Goal: Transaction & Acquisition: Purchase product/service

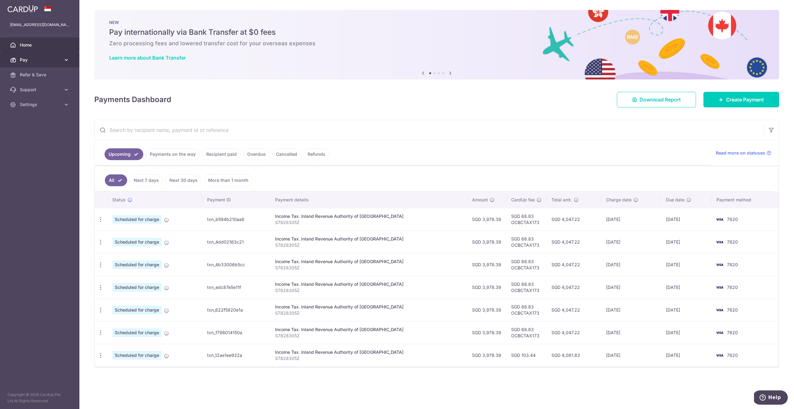
click at [38, 61] on span "Pay" at bounding box center [40, 60] width 41 height 6
click at [35, 90] on span "Recipients" at bounding box center [40, 89] width 41 height 6
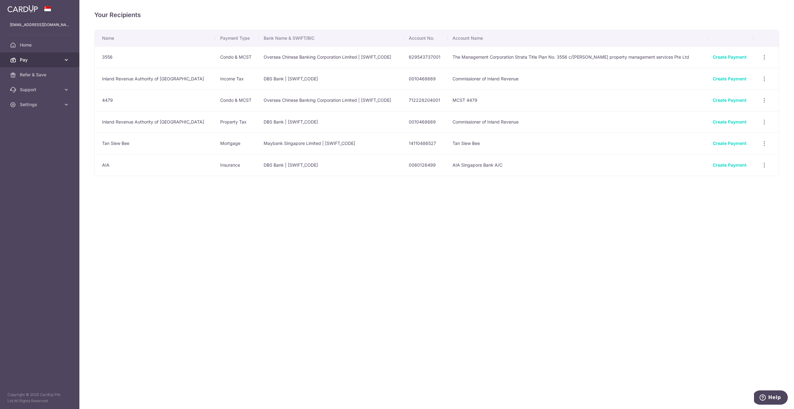
click at [29, 61] on span "Pay" at bounding box center [40, 60] width 41 height 6
click at [32, 74] on span "Payments" at bounding box center [40, 75] width 41 height 6
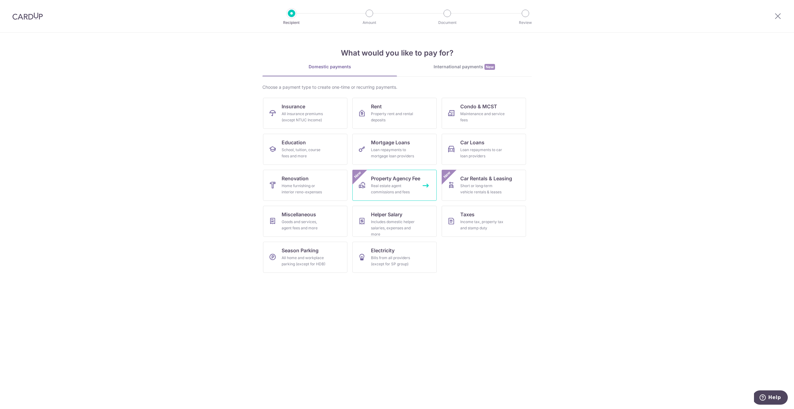
click at [394, 175] on span "Property Agency Fee" at bounding box center [395, 178] width 49 height 7
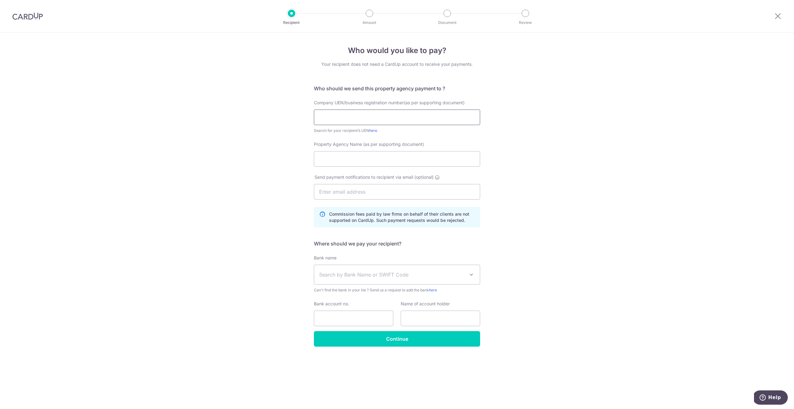
click at [392, 114] on input "text" at bounding box center [397, 117] width 166 height 16
paste input "200210087C"
type input "200210087C"
click at [337, 157] on input "Property Agency Name (as per supporting document)" at bounding box center [397, 159] width 166 height 16
paste input "Huttons Asia Pte Ltd"
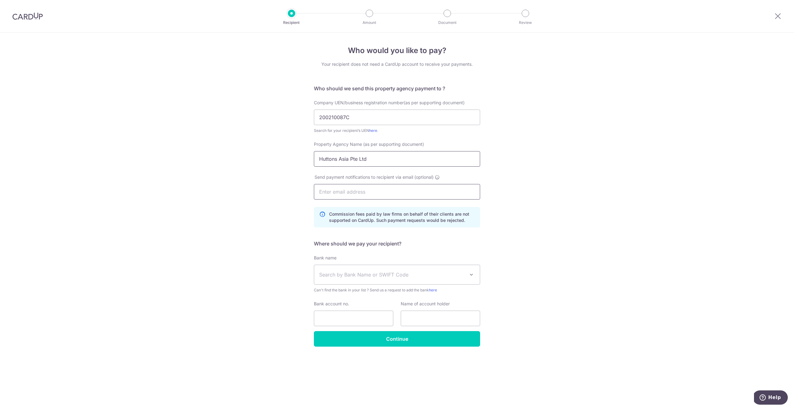
type input "Huttons Asia Pte Ltd"
click at [368, 188] on input "text" at bounding box center [397, 192] width 166 height 16
click at [343, 195] on input "text" at bounding box center [397, 192] width 166 height 16
paste input "dealhomes.law@gmail.com"
click at [320, 191] on input "dealhomes.law@gmail.com" at bounding box center [397, 192] width 166 height 16
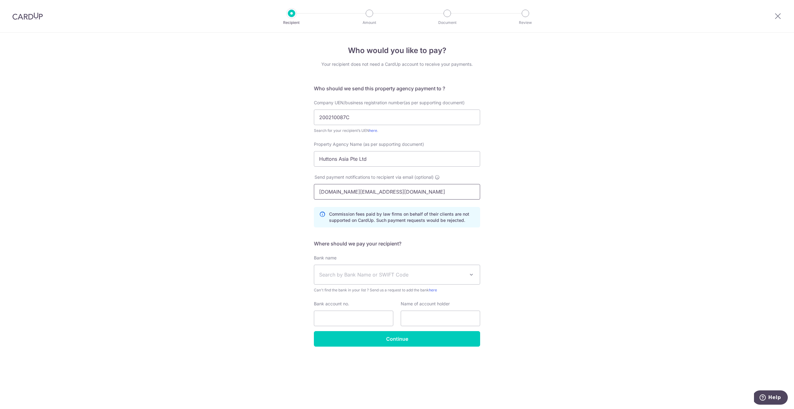
type input "idealhomes.law@gmail.com"
click at [549, 194] on div "Who would you like to pay? Your recipient does not need a CardUp account to rec…" at bounding box center [397, 221] width 794 height 376
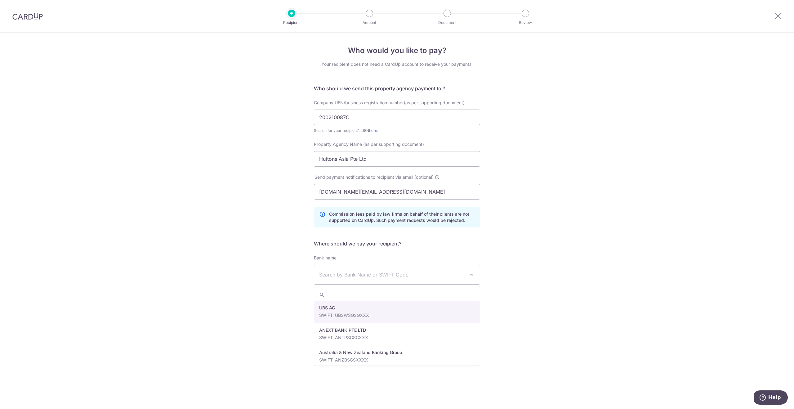
click at [397, 278] on span "Search by Bank Name or SWIFT Code" at bounding box center [392, 274] width 146 height 7
type input "uob"
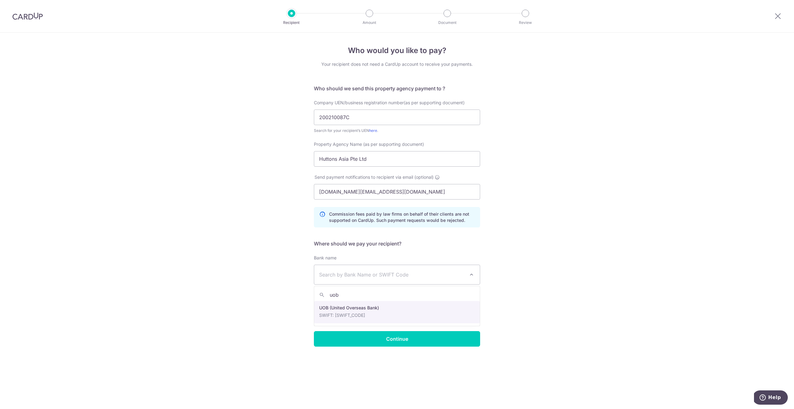
select select "18"
click at [333, 318] on input "Bank account no." at bounding box center [353, 318] width 79 height 16
paste input "212-307-577-5"
click at [330, 318] on input "212-307-577-5" at bounding box center [353, 318] width 79 height 16
type input "2123075775"
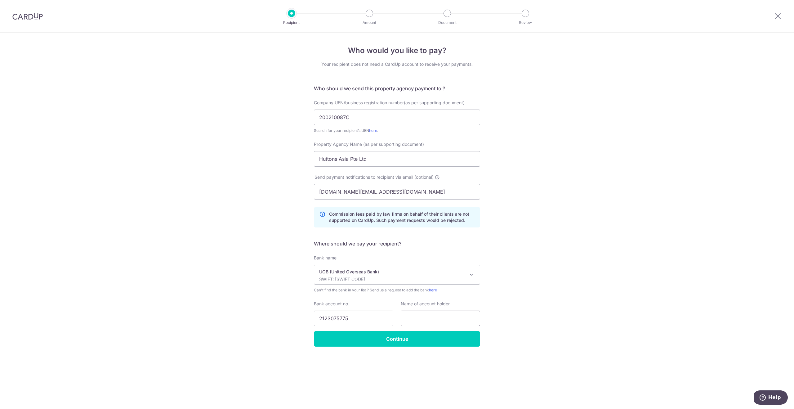
click at [431, 318] on input "text" at bounding box center [440, 318] width 79 height 16
paste input "HUTTONS ASIA PTE LTD"
type input "HUTTONS ASIA PTE LTD"
click at [398, 338] on input "Continue" at bounding box center [397, 339] width 166 height 16
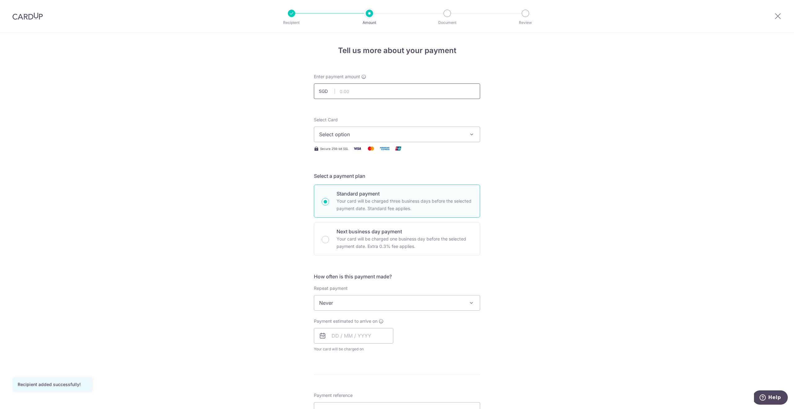
click at [366, 94] on input "text" at bounding box center [397, 91] width 166 height 16
paste input "6,867.00"
type input "6,867.00"
click at [370, 135] on span "Select option" at bounding box center [391, 134] width 144 height 7
drag, startPoint x: 360, startPoint y: 179, endPoint x: 485, endPoint y: 174, distance: 125.0
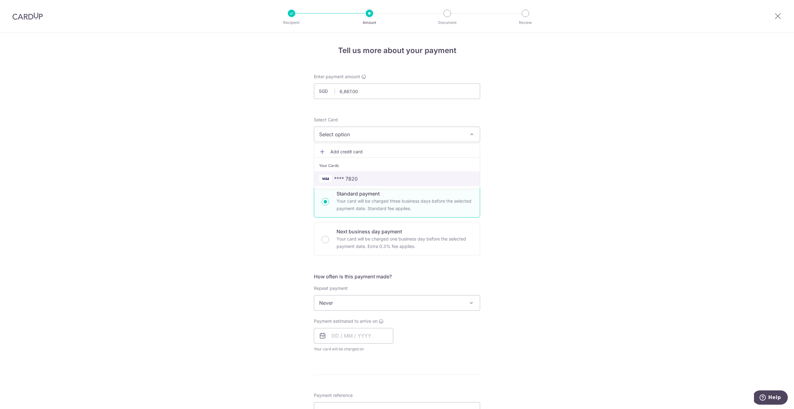
click at [360, 179] on span "**** 7820" at bounding box center [397, 178] width 156 height 7
click at [603, 171] on div "Tell us more about your payment Enter payment amount SGD 6,867.00 6867.00 Recip…" at bounding box center [397, 313] width 794 height 561
click at [336, 335] on input "text" at bounding box center [353, 336] width 79 height 16
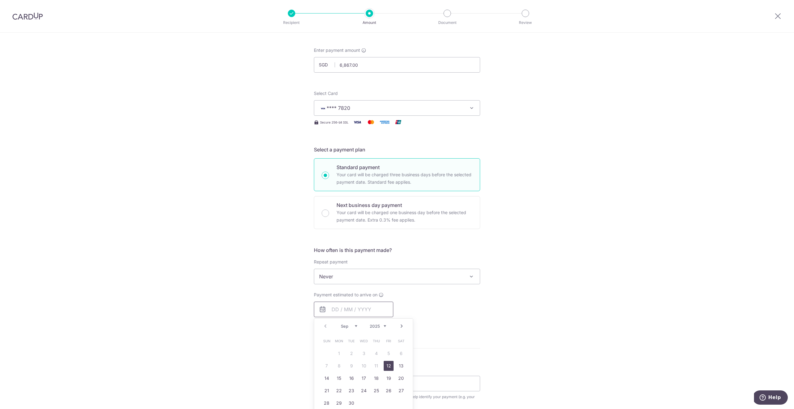
scroll to position [34, 0]
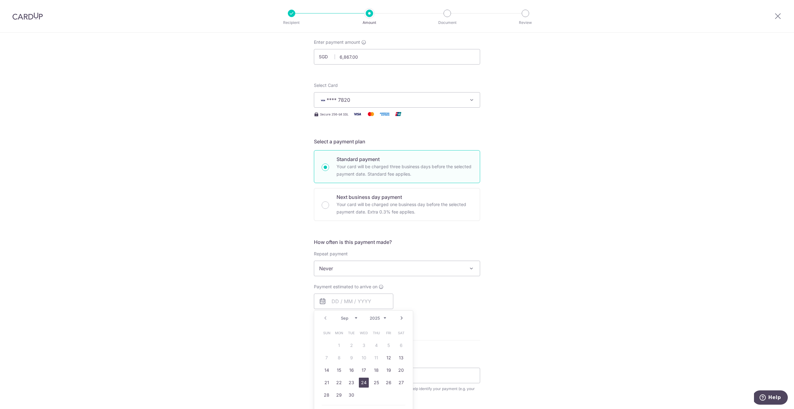
click at [365, 381] on link "24" at bounding box center [364, 382] width 10 height 10
type input "24/09/2025"
click at [485, 306] on div "Tell us more about your payment Enter payment amount SGD 6,867.00 6867.00 Recip…" at bounding box center [397, 291] width 794 height 586
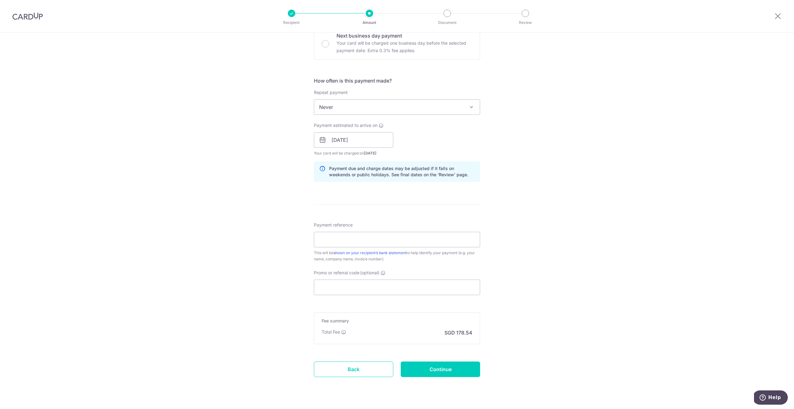
scroll to position [209, 0]
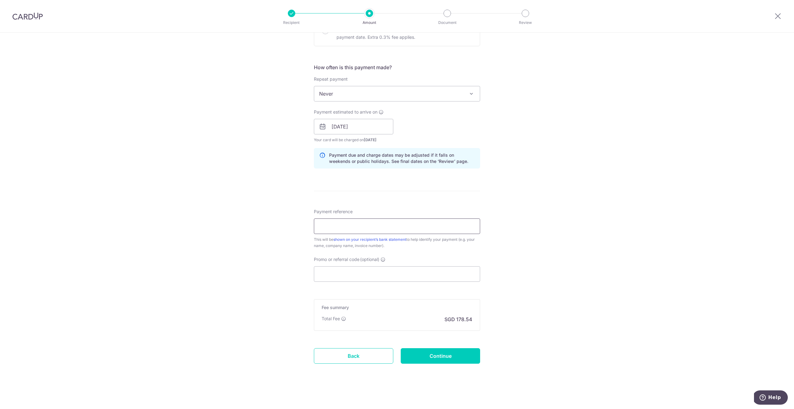
click at [347, 226] on input "Payment reference" at bounding box center [397, 226] width 166 height 16
paste input "HAAR20250802402R"
type input "HAAR20250802402R"
click at [350, 277] on input "Promo or referral code (optional)" at bounding box center [397, 274] width 166 height 16
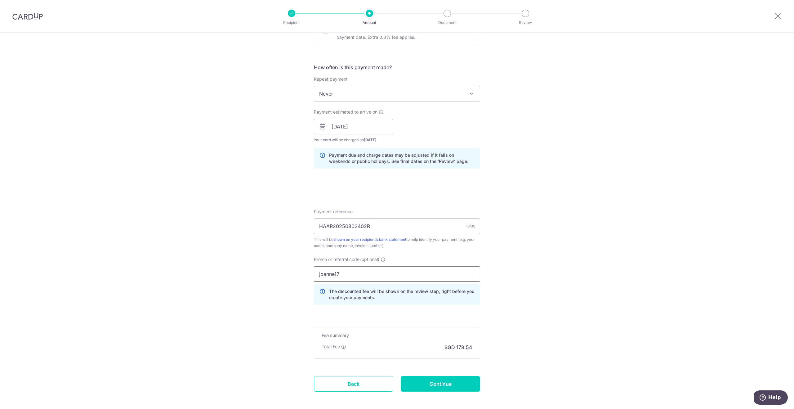
type input "joanne17"
click at [576, 278] on div "Tell us more about your payment Enter payment amount SGD 6,867.00 6867.00 Recip…" at bounding box center [397, 131] width 794 height 614
click at [407, 277] on input "joanne17" at bounding box center [397, 274] width 166 height 16
click button "Add Card" at bounding box center [0, 0] width 0 height 0
click at [441, 383] on input "Continue" at bounding box center [440, 384] width 79 height 16
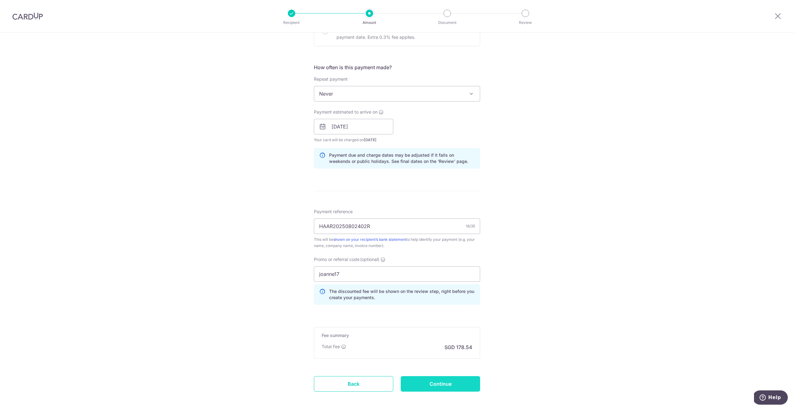
type input "Create Schedule"
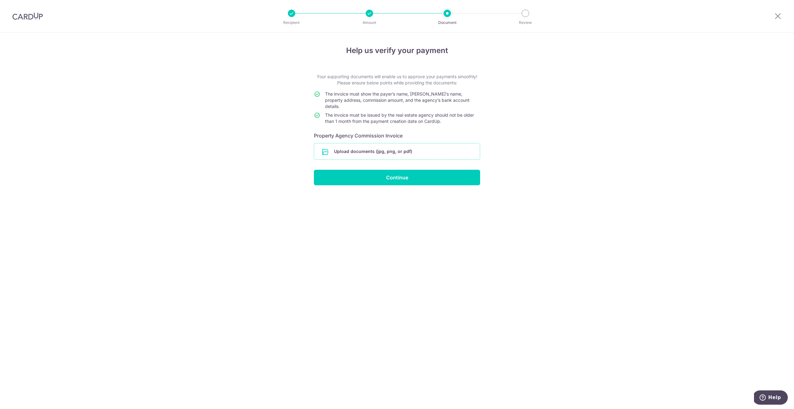
click at [387, 147] on input "file" at bounding box center [397, 151] width 166 height 16
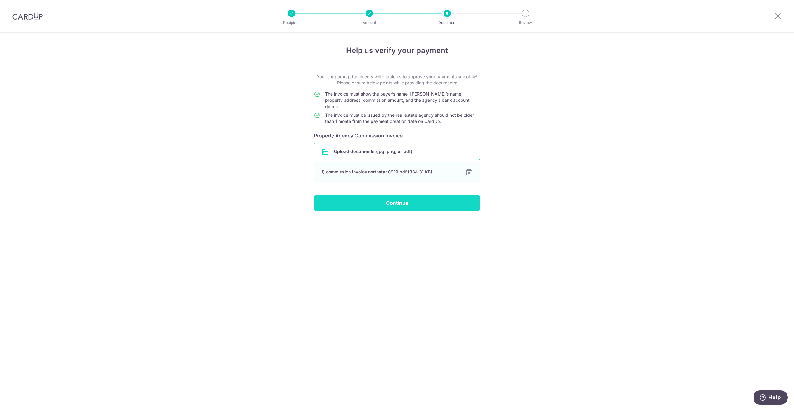
click at [399, 199] on input "Continue" at bounding box center [397, 203] width 166 height 16
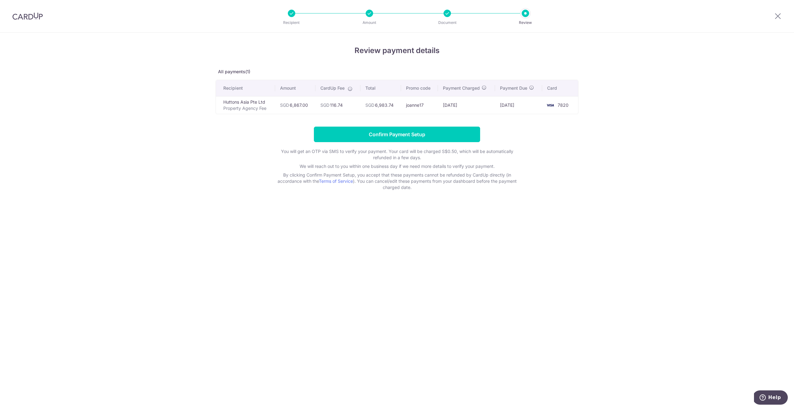
drag, startPoint x: 308, startPoint y: 105, endPoint x: 293, endPoint y: 105, distance: 15.2
click at [291, 105] on td "SGD 6,867.00" at bounding box center [295, 105] width 40 height 18
click at [395, 104] on td "SGD 6,983.74" at bounding box center [380, 105] width 41 height 18
click at [301, 105] on td "SGD 6,867.00" at bounding box center [295, 105] width 40 height 18
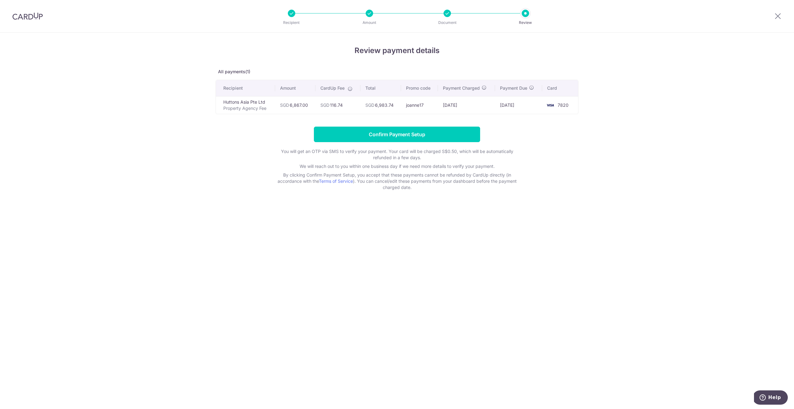
copy td "6,867.00"
drag, startPoint x: 343, startPoint y: 105, endPoint x: 334, endPoint y: 105, distance: 8.4
click at [331, 105] on td "SGD 116.74" at bounding box center [337, 105] width 45 height 18
copy td "116.74"
click at [401, 133] on input "Confirm Payment Setup" at bounding box center [397, 134] width 166 height 16
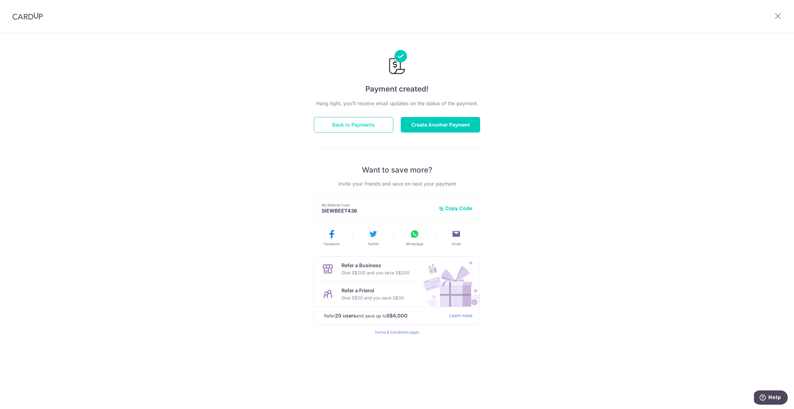
click at [351, 126] on button "Back to Payments" at bounding box center [353, 125] width 79 height 16
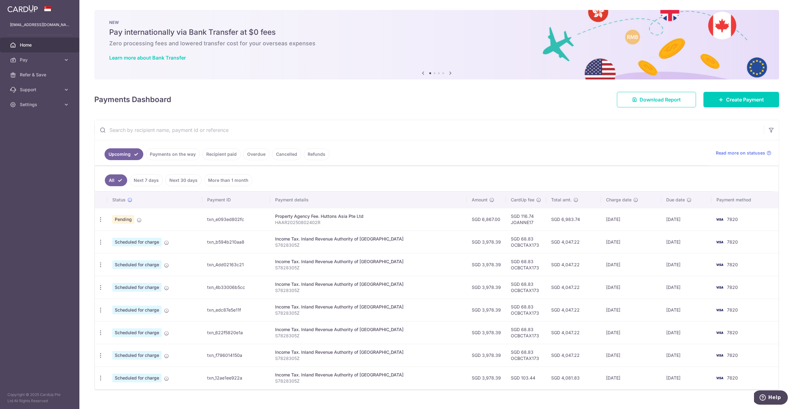
scroll to position [11, 0]
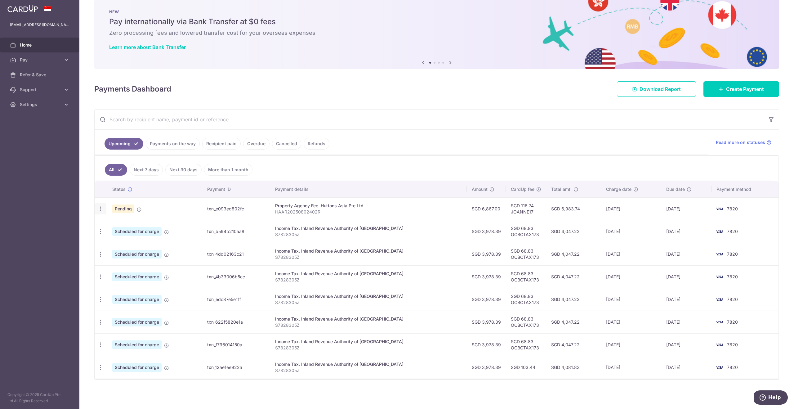
click at [99, 211] on icon "button" at bounding box center [100, 209] width 7 height 7
click at [126, 224] on span "Update payment" at bounding box center [134, 225] width 42 height 7
radio input "true"
type input "6,867.00"
type input "24/09/2025"
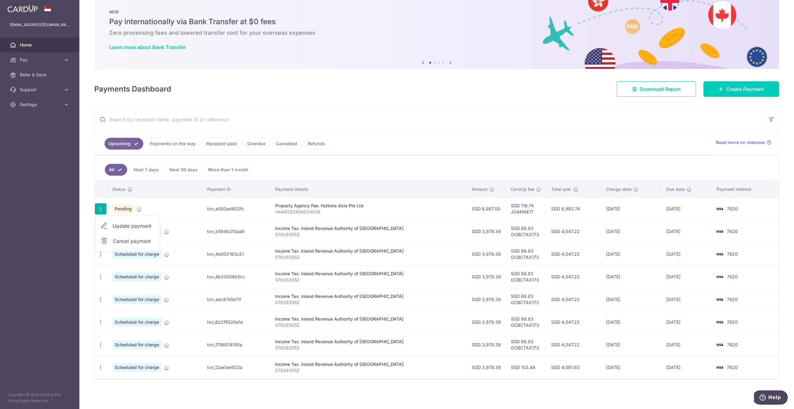
type input "HAAR20250802402R"
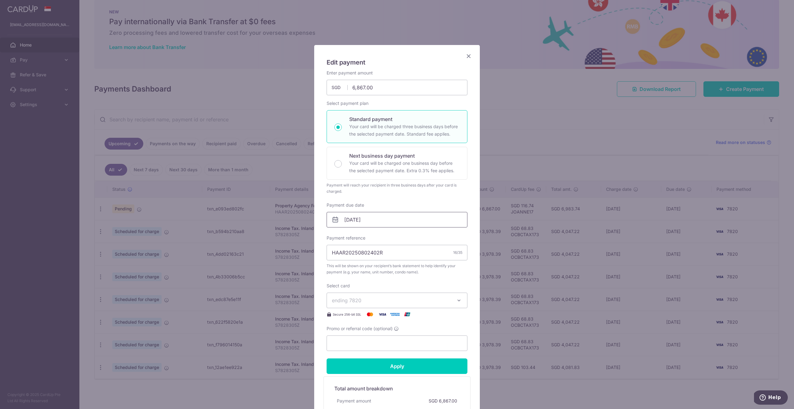
click at [410, 218] on input "24/09/2025" at bounding box center [396, 220] width 141 height 16
type input "JOANNE17"
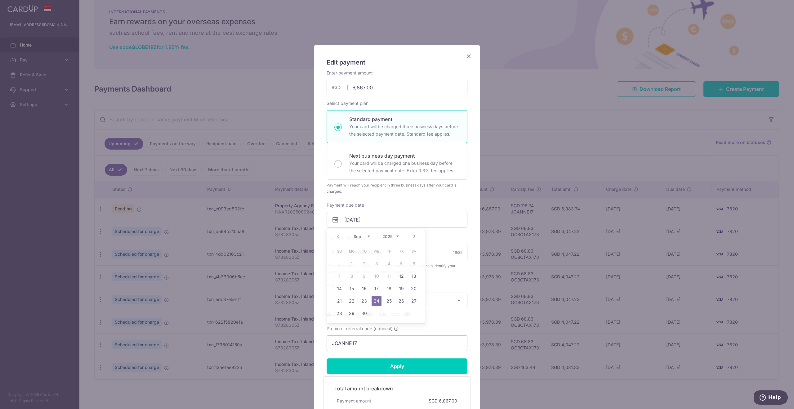
click at [467, 55] on icon "Close" at bounding box center [468, 56] width 7 height 8
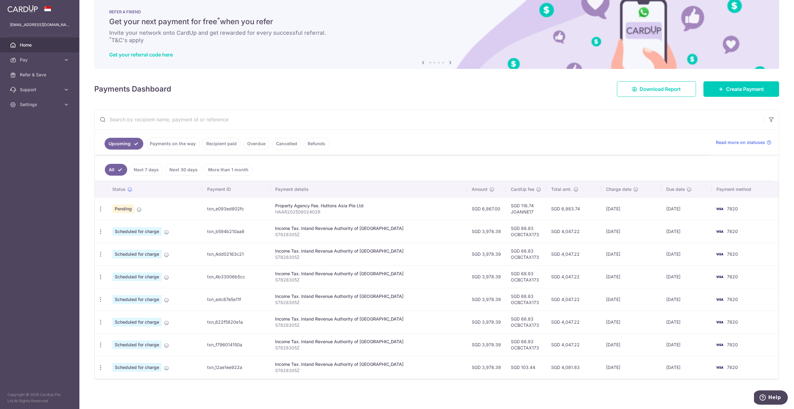
scroll to position [0, 0]
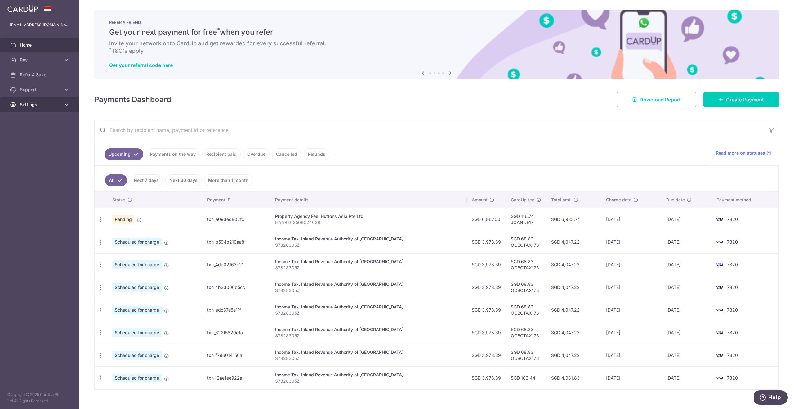
click at [36, 104] on span "Settings" at bounding box center [40, 104] width 41 height 6
click at [27, 135] on span "Logout" at bounding box center [40, 134] width 41 height 6
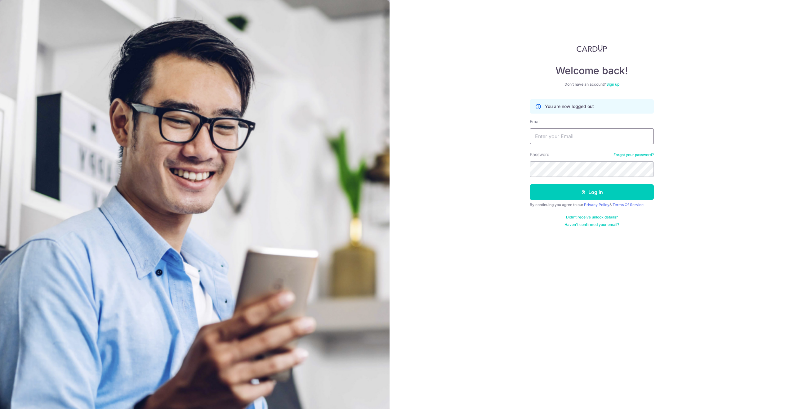
type input "[EMAIL_ADDRESS][DOMAIN_NAME]"
click at [588, 138] on input "[EMAIL_ADDRESS][DOMAIN_NAME]" at bounding box center [591, 136] width 124 height 16
click at [562, 193] on button "Log in" at bounding box center [591, 192] width 124 height 16
